Goal: Transaction & Acquisition: Purchase product/service

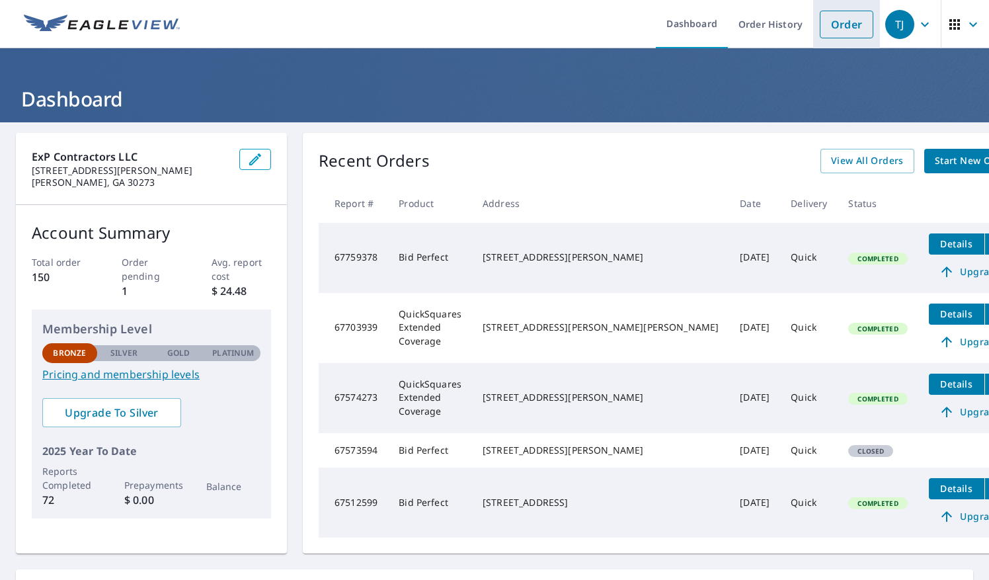
click at [845, 26] on link "Order" at bounding box center [847, 25] width 54 height 28
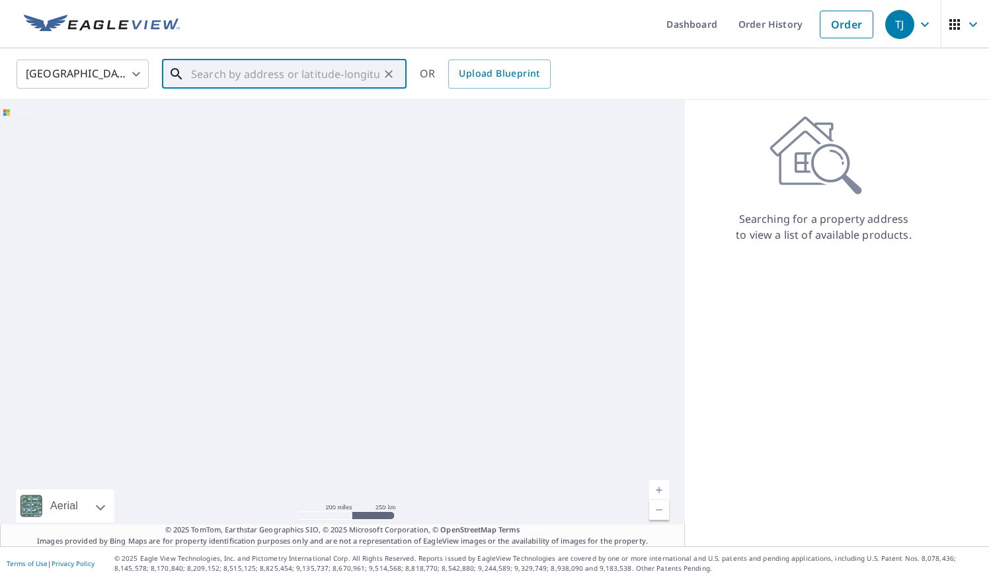
click at [223, 73] on input "text" at bounding box center [285, 74] width 188 height 37
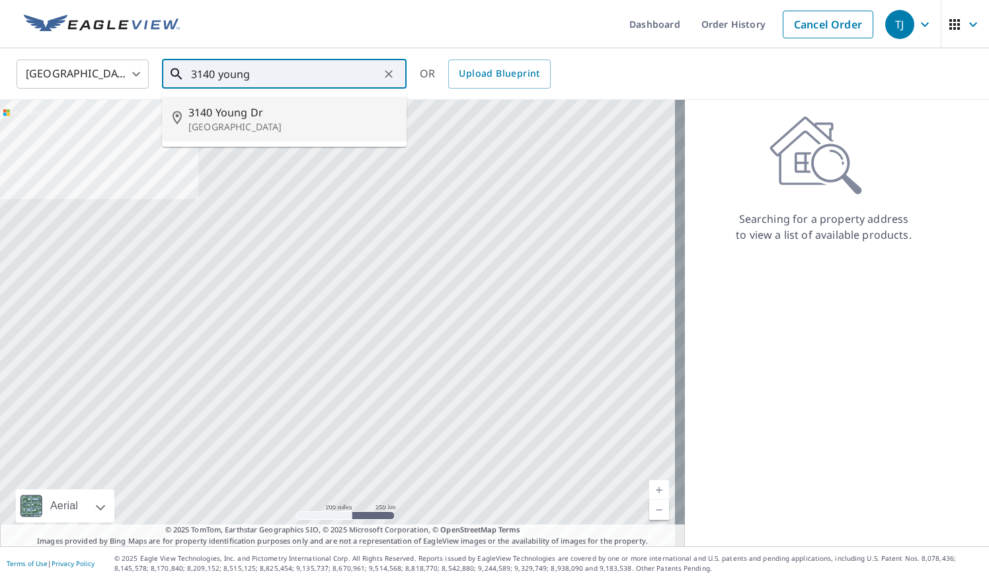
click at [231, 125] on p "[GEOGRAPHIC_DATA]" at bounding box center [292, 126] width 208 height 13
type input "[STREET_ADDRESS]"
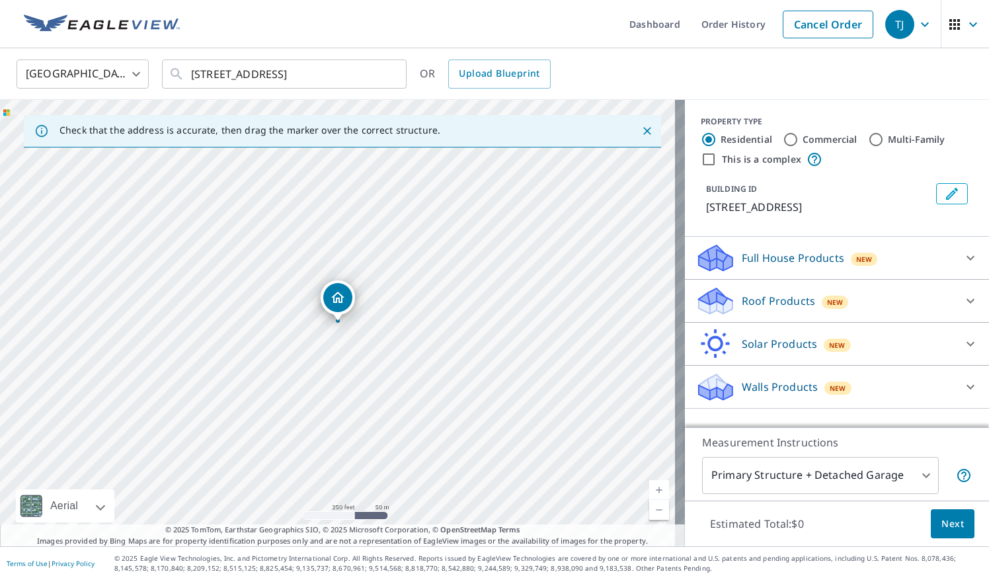
click at [788, 301] on p "Roof Products" at bounding box center [778, 301] width 73 height 16
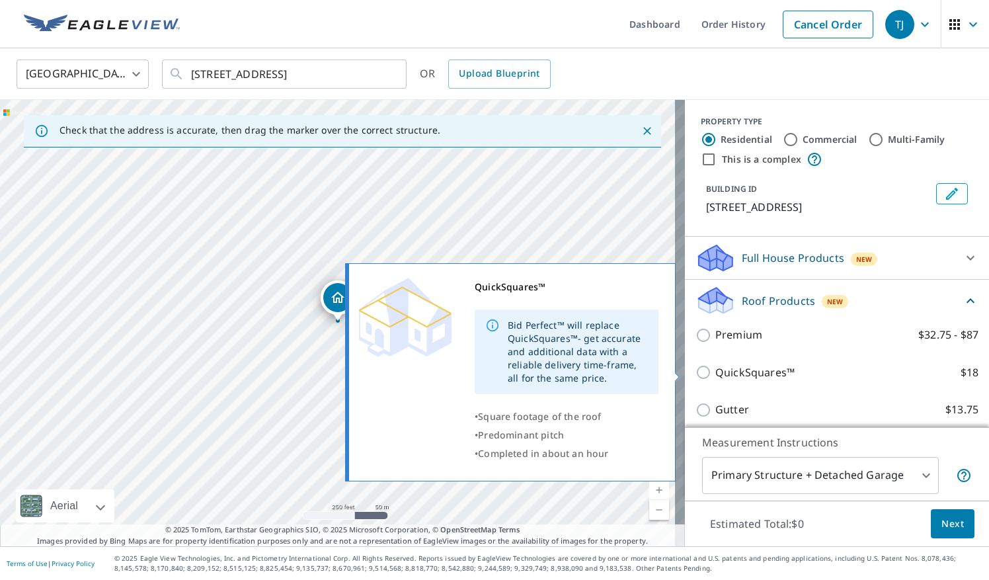
click at [739, 372] on p "QuickSquares™" at bounding box center [755, 372] width 79 height 17
click at [716, 372] on input "QuickSquares™ $18" at bounding box center [706, 372] width 20 height 16
checkbox input "true"
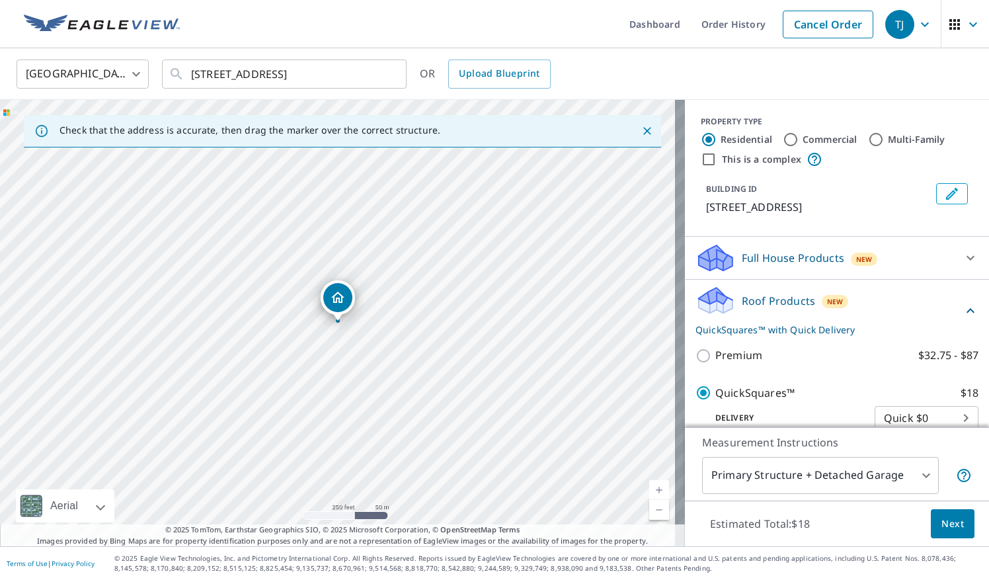
click at [947, 526] on span "Next" at bounding box center [953, 524] width 22 height 17
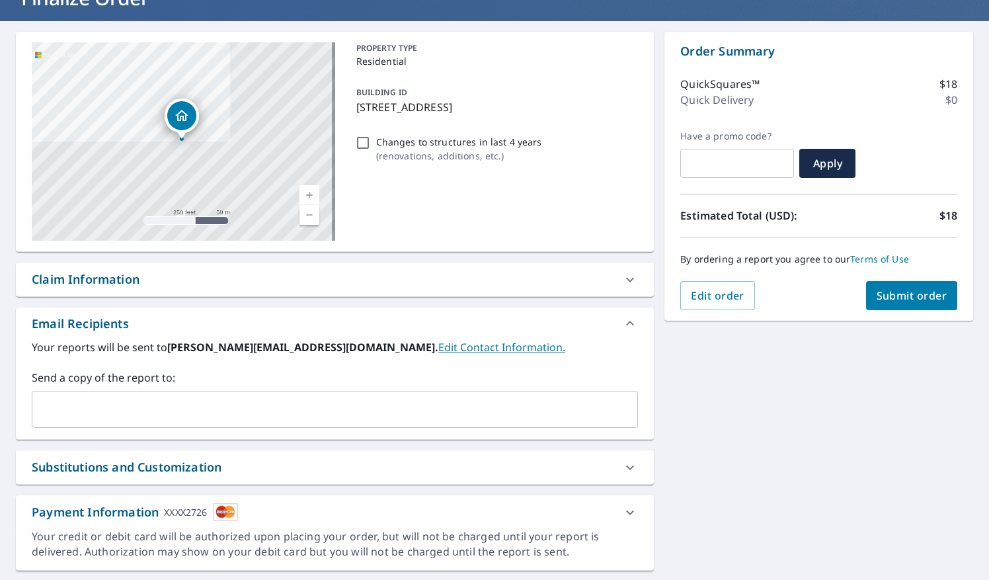
scroll to position [134, 0]
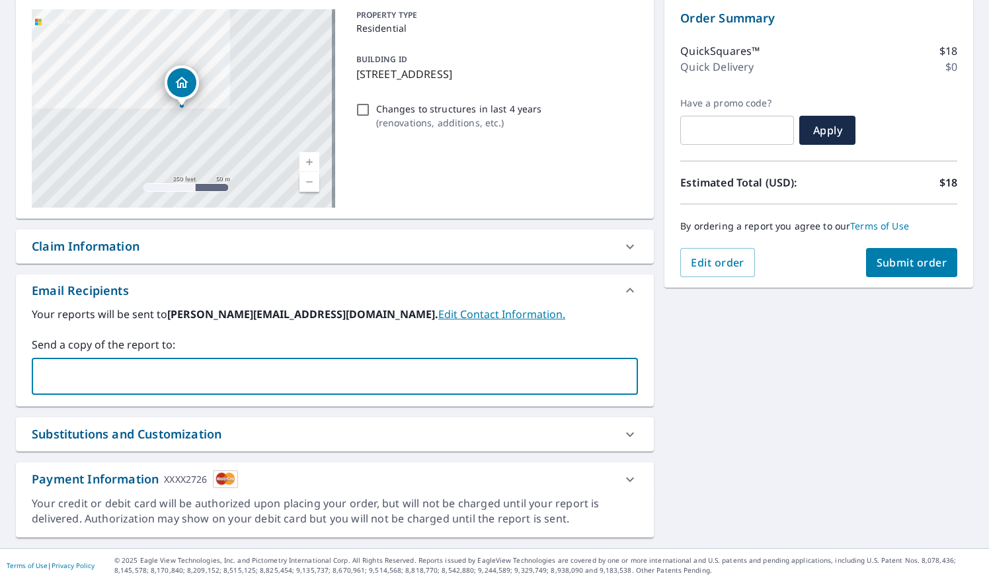
click at [157, 366] on input "text" at bounding box center [325, 376] width 575 height 25
type input "[EMAIL_ADDRESS][DOMAIN_NAME]"
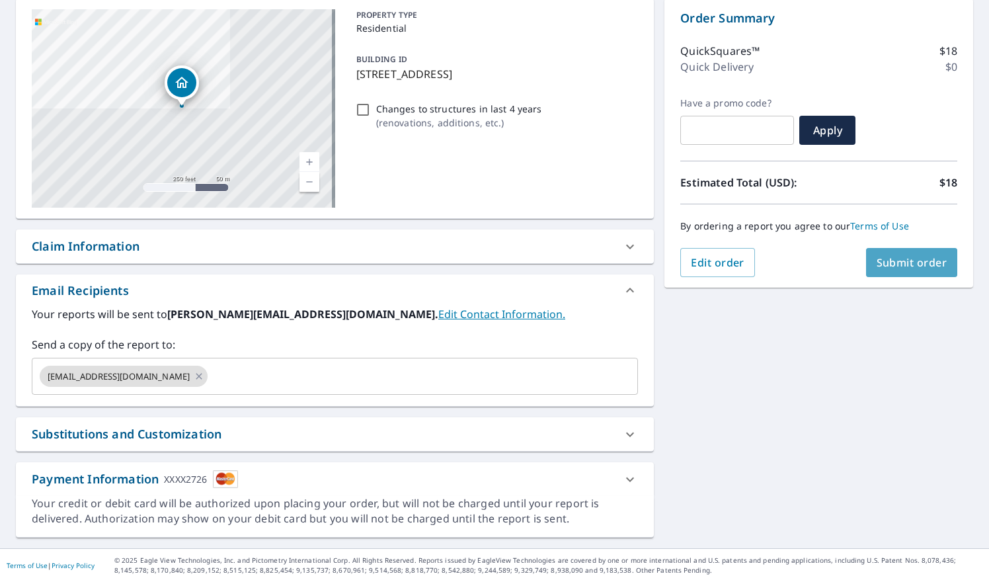
click at [911, 259] on span "Submit order" at bounding box center [912, 262] width 71 height 15
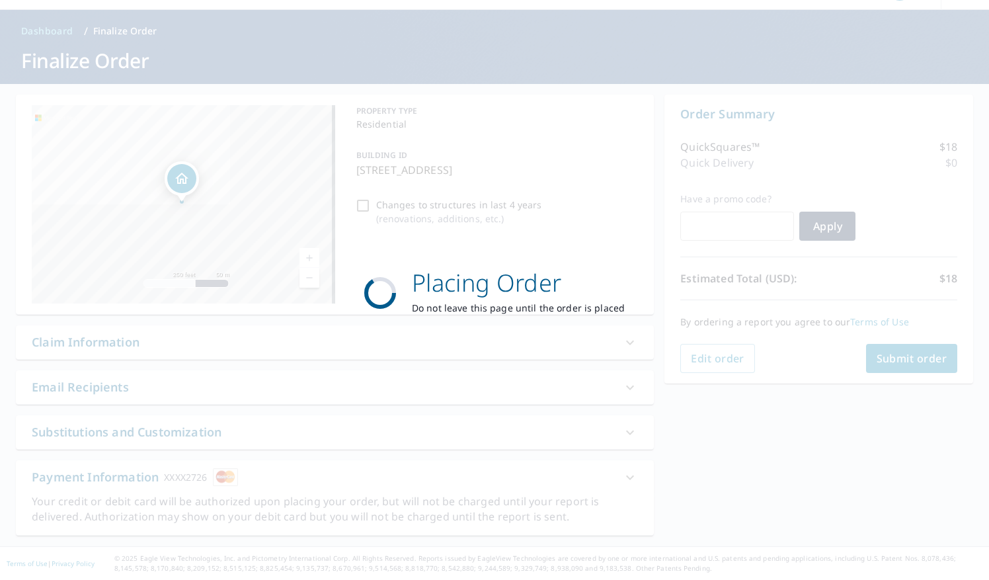
scroll to position [36, 0]
